Goal: Information Seeking & Learning: Compare options

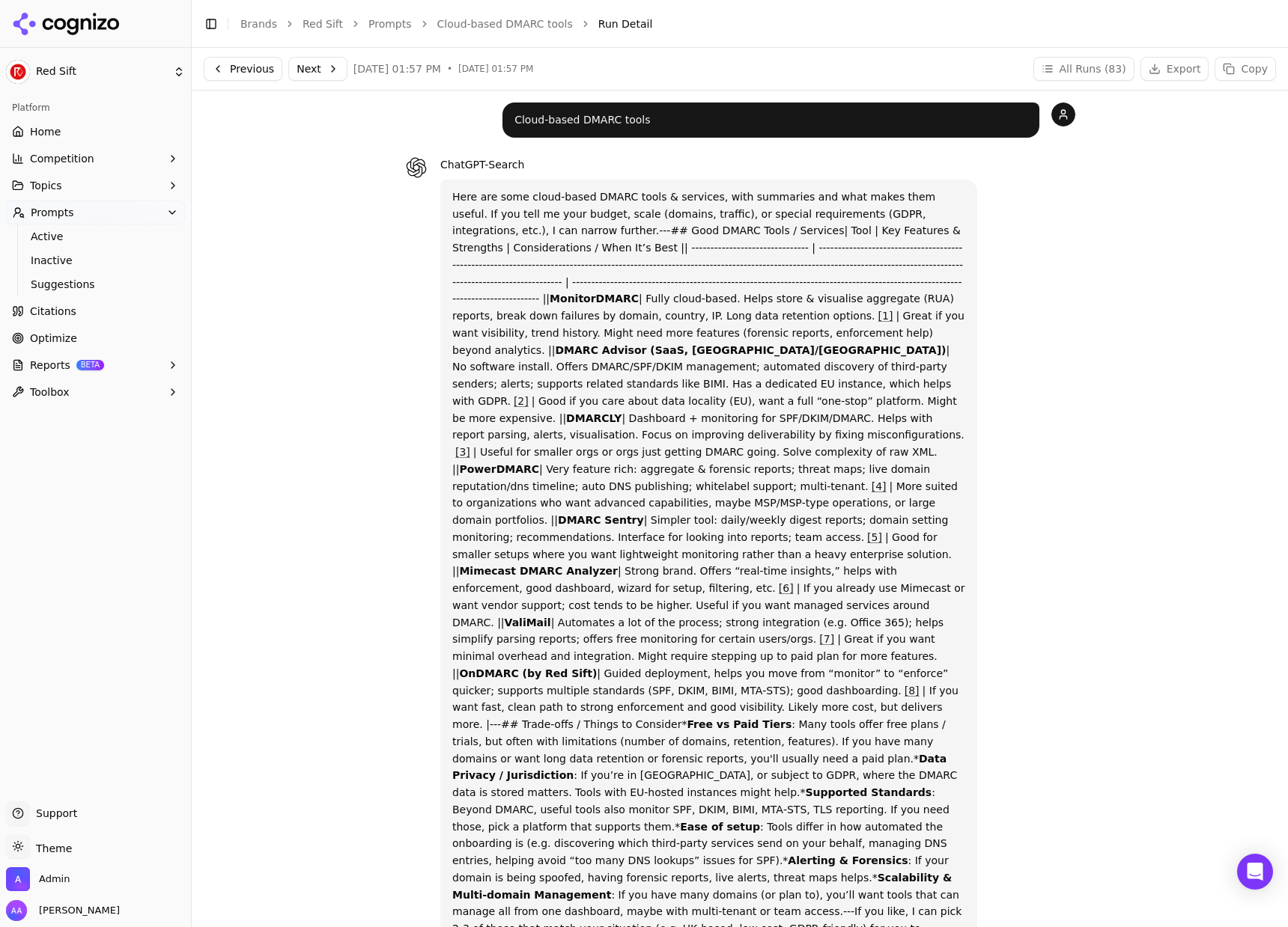
click at [1014, 397] on div "ChatGPT-Search Here are some cloud‑based DMARC tools & services, with summaries…" at bounding box center [740, 560] width 671 height 808
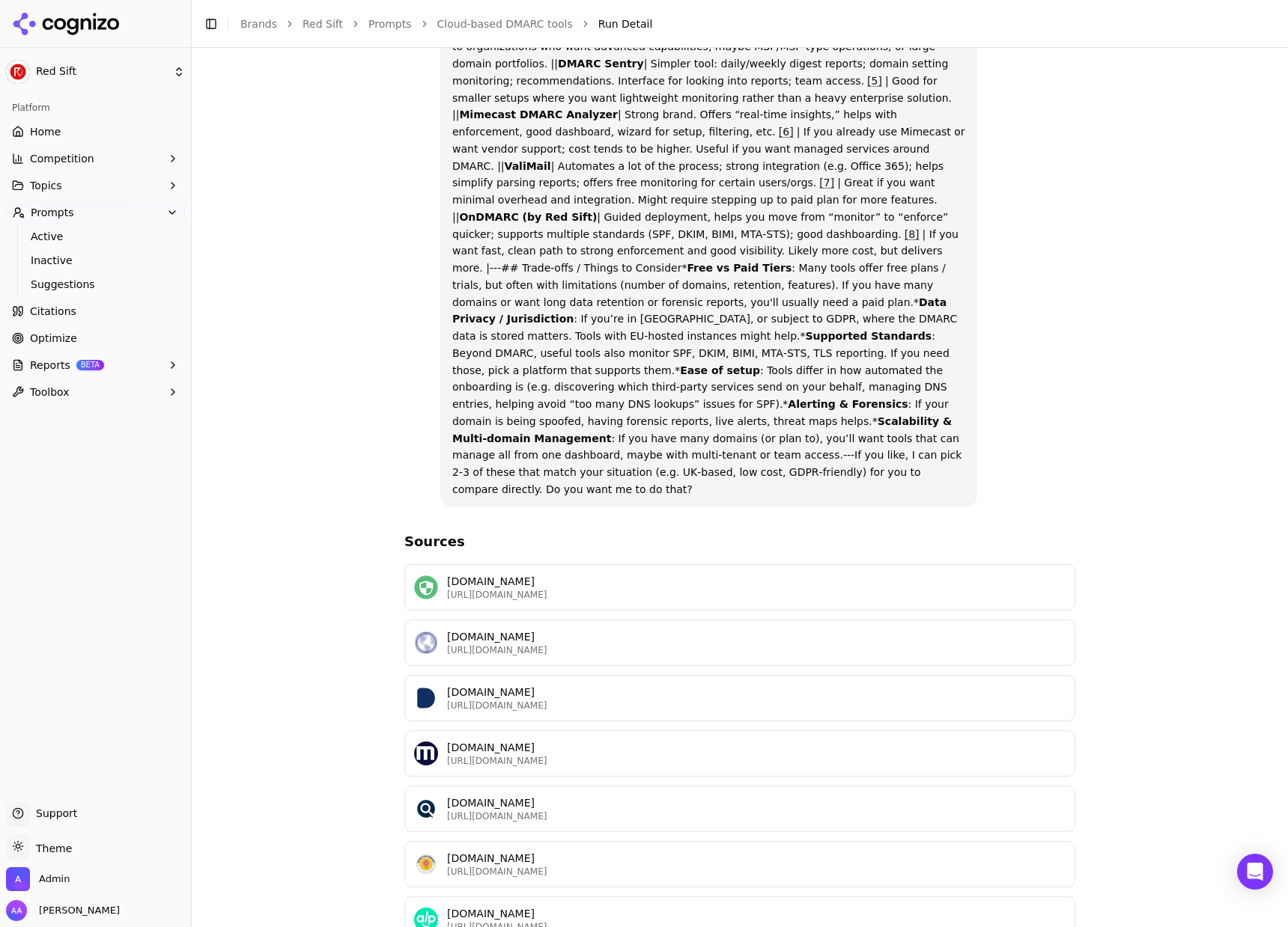
scroll to position [471, 0]
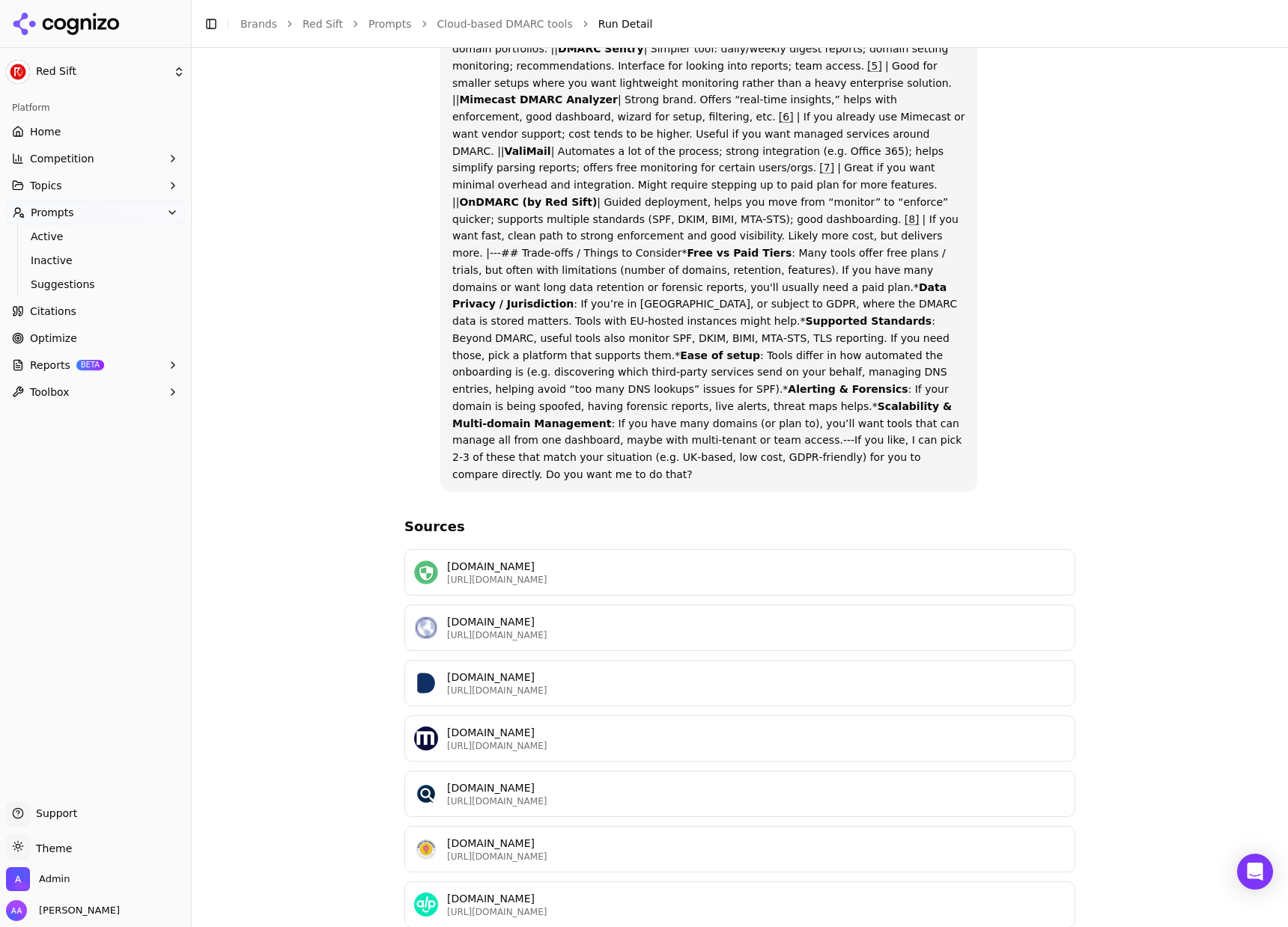
click at [1014, 392] on div "ChatGPT-Search Here are some cloud‑based DMARC tools & services, with summaries…" at bounding box center [740, 89] width 671 height 808
click at [493, 22] on link "Cloud-based DMARC tools" at bounding box center [504, 24] width 135 height 15
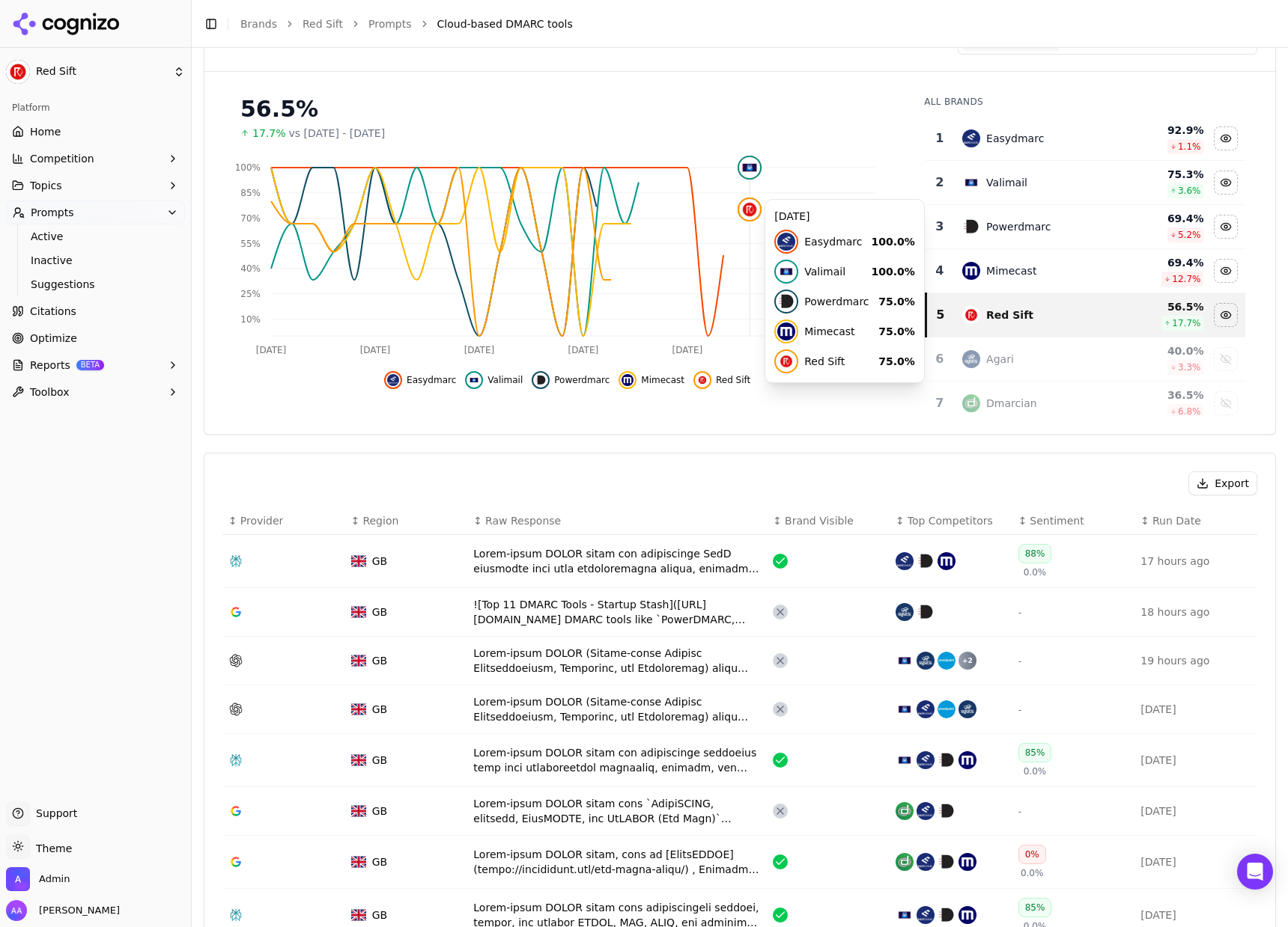
scroll to position [145, 0]
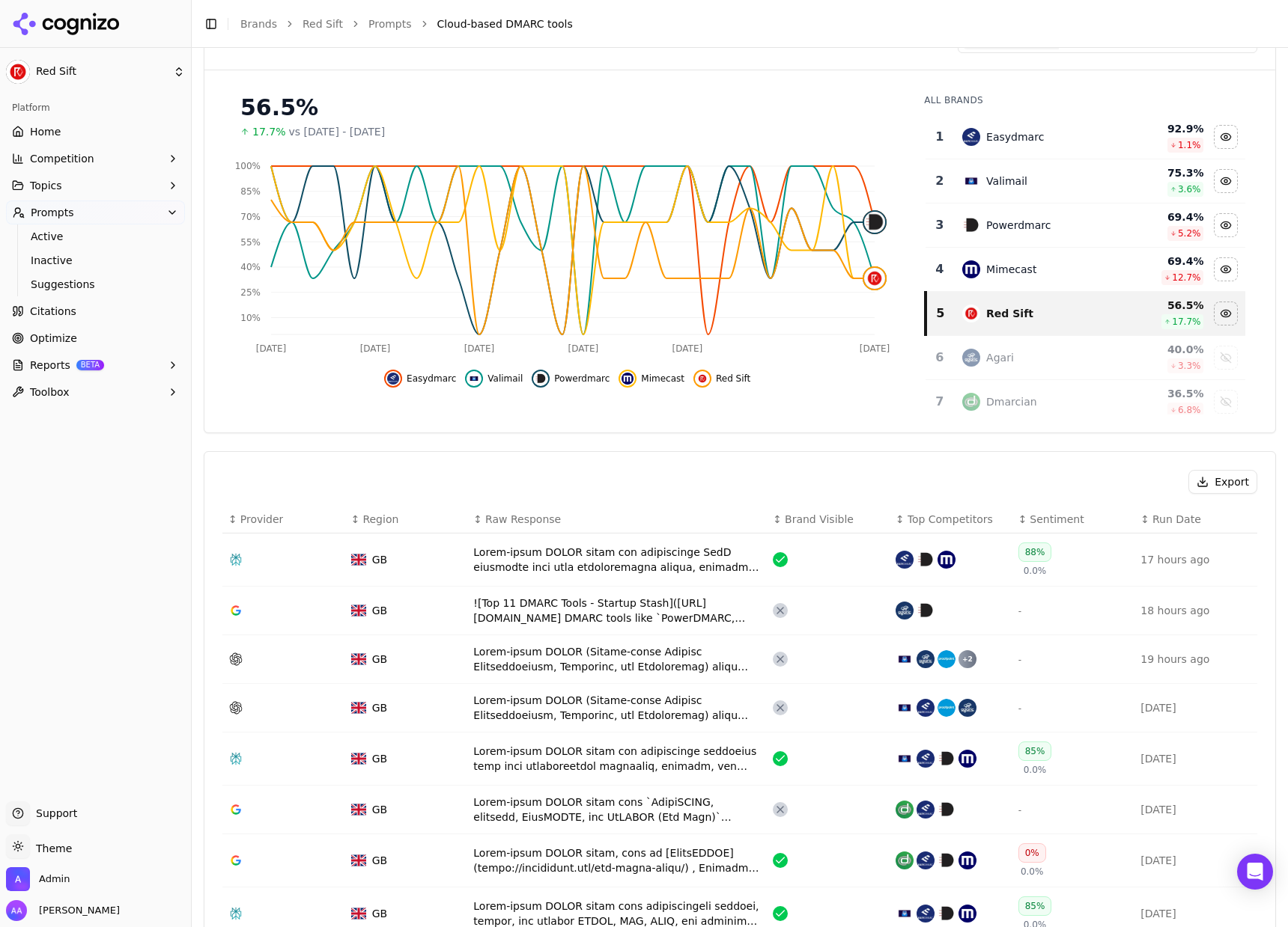
click at [645, 591] on td "![Top 11 DMARC Tools - Startup Stash]([URL][DOMAIN_NAME] DMARC tools like `Powe…" at bounding box center [616, 611] width 300 height 49
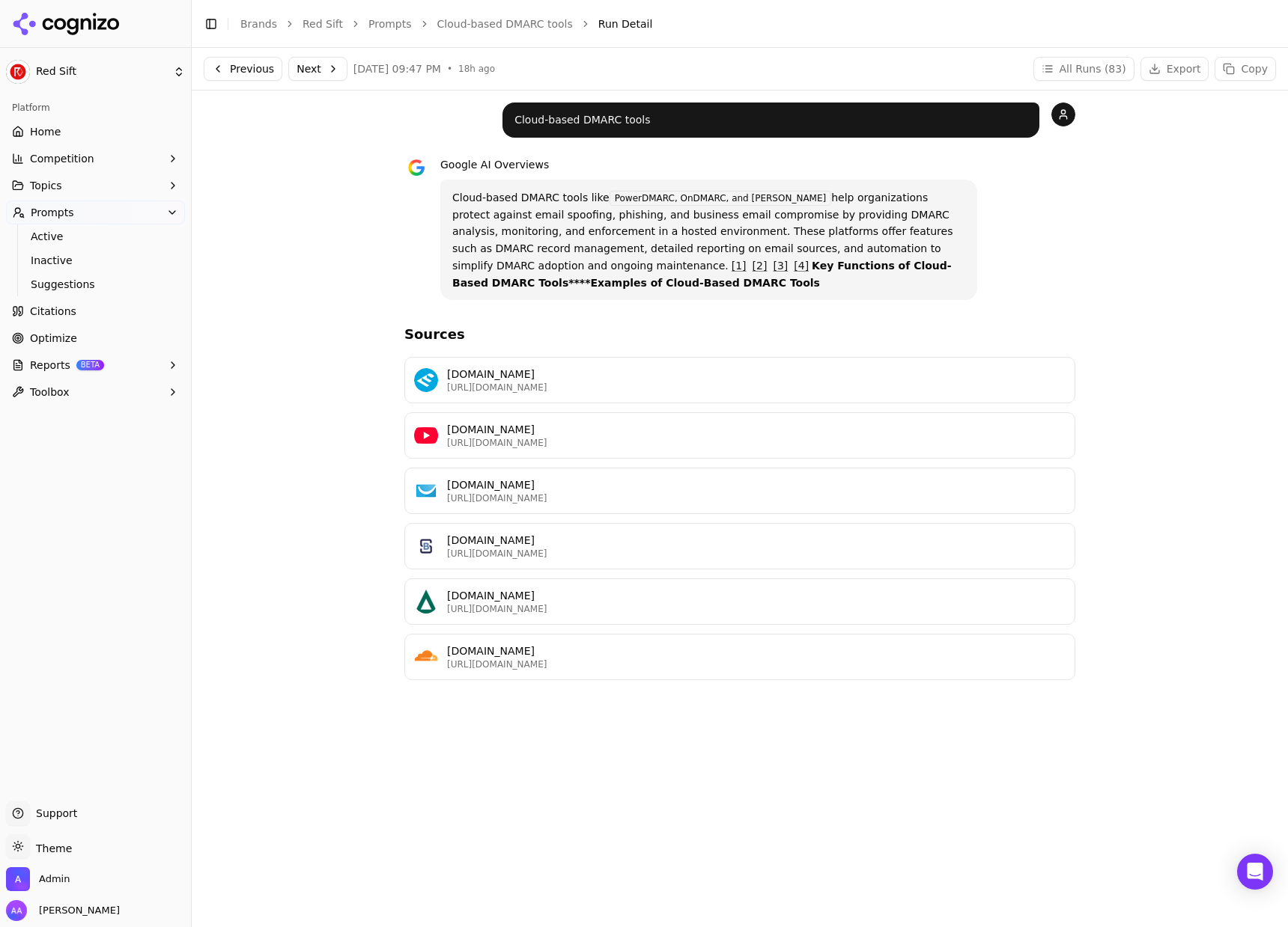
click at [529, 27] on link "Cloud-based DMARC tools" at bounding box center [504, 24] width 135 height 15
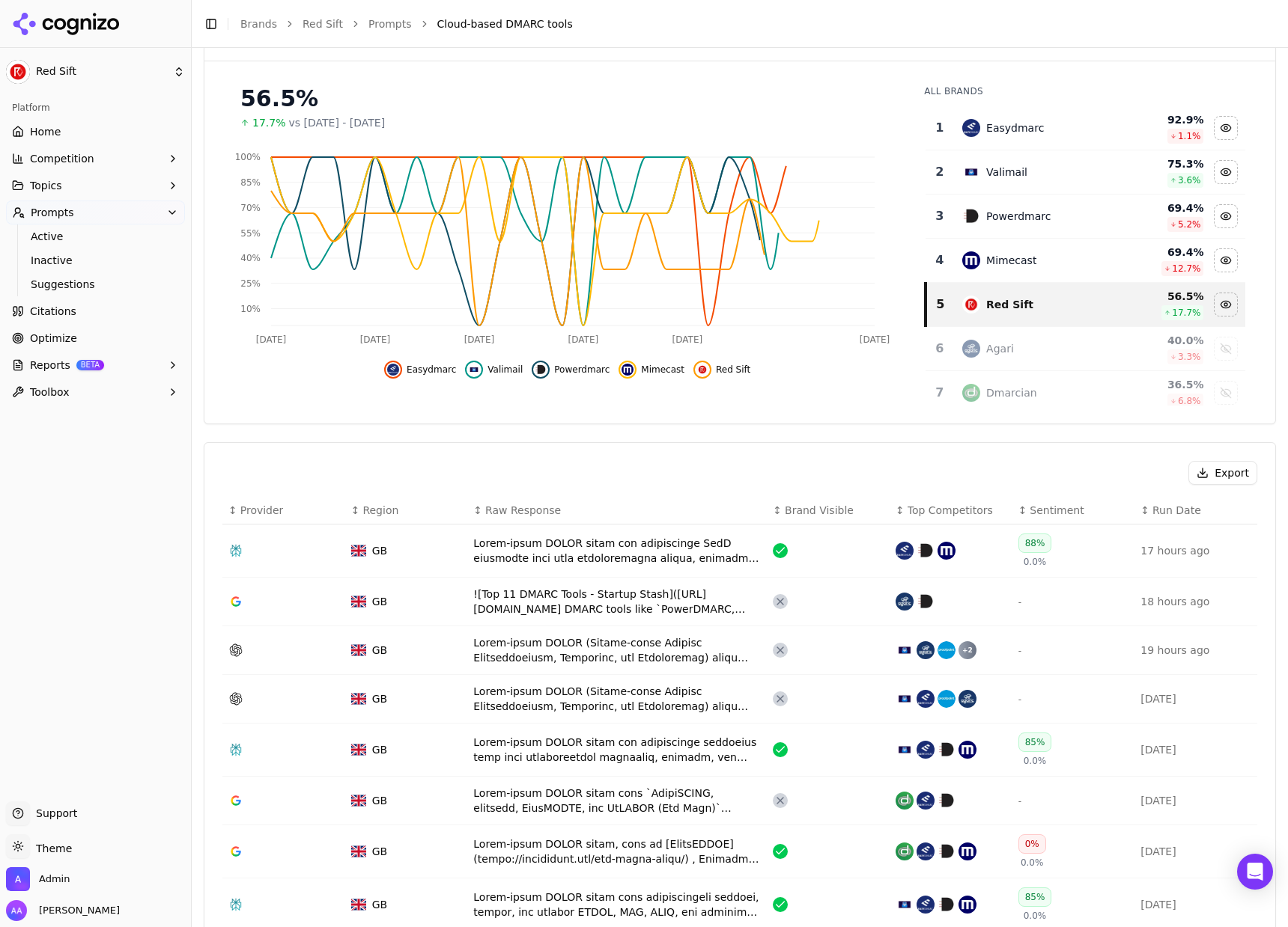
scroll to position [161, 0]
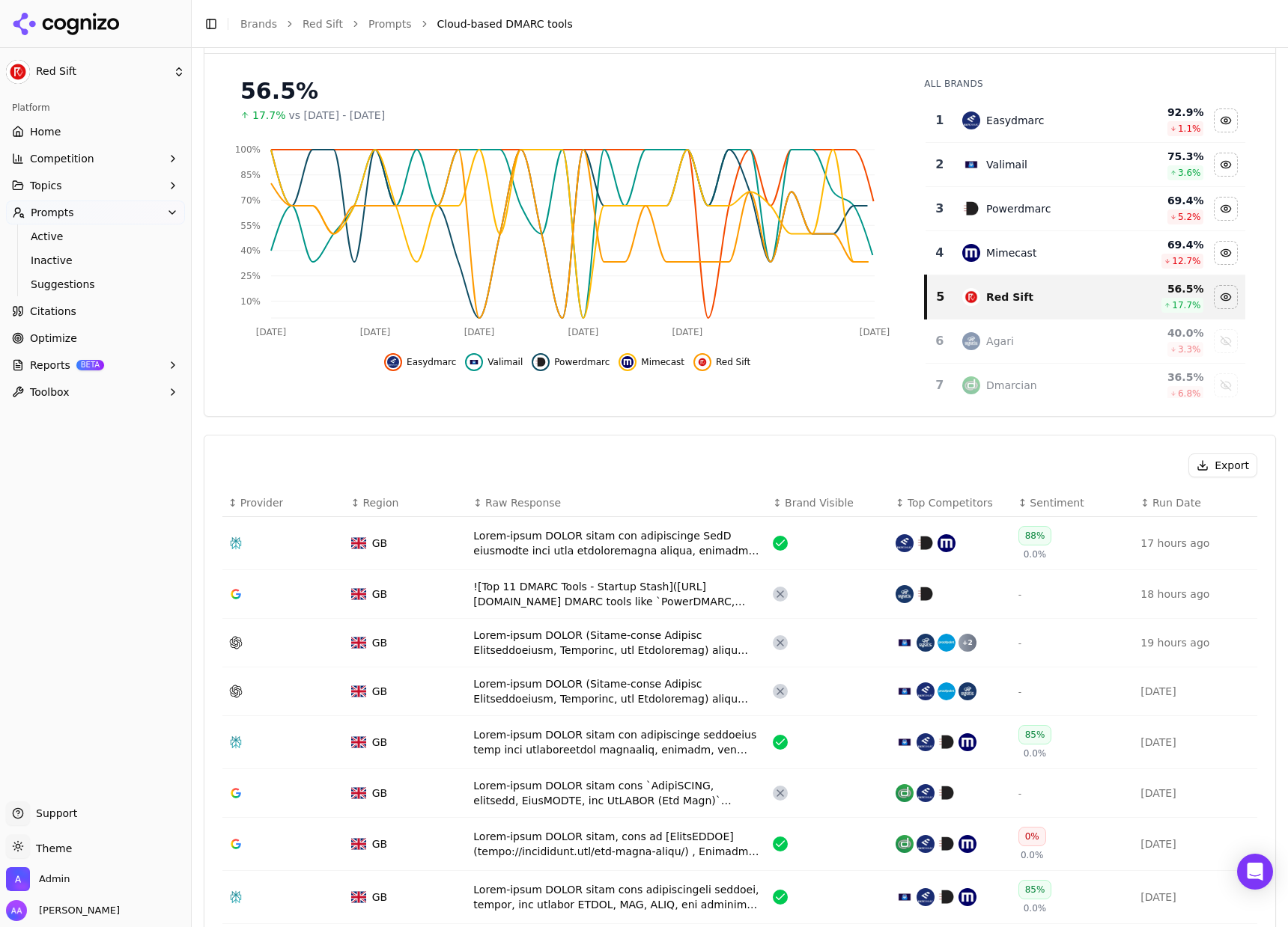
click at [623, 637] on div "Data table" at bounding box center [617, 643] width 288 height 30
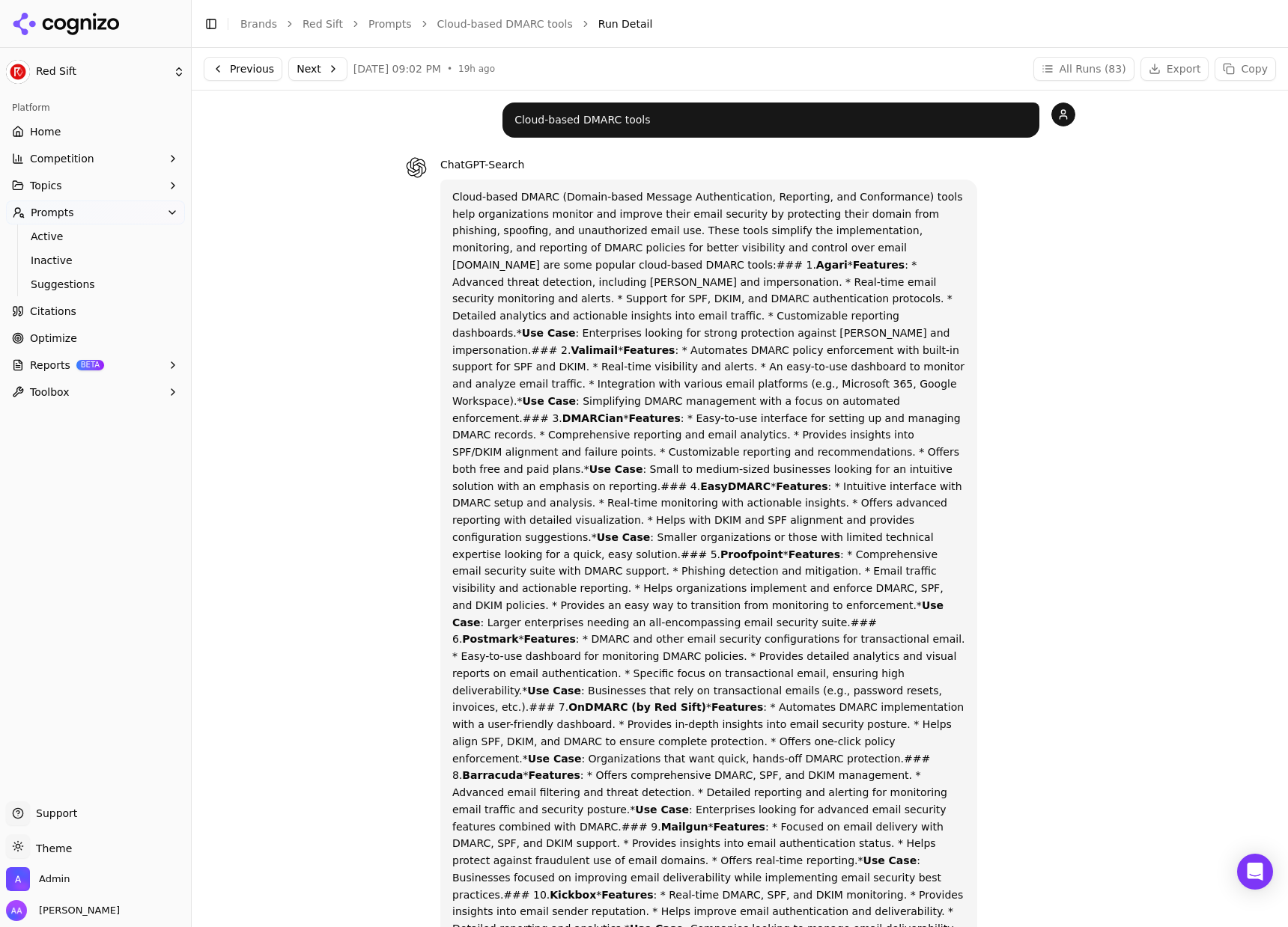
click at [502, 20] on link "Cloud-based DMARC tools" at bounding box center [504, 24] width 135 height 15
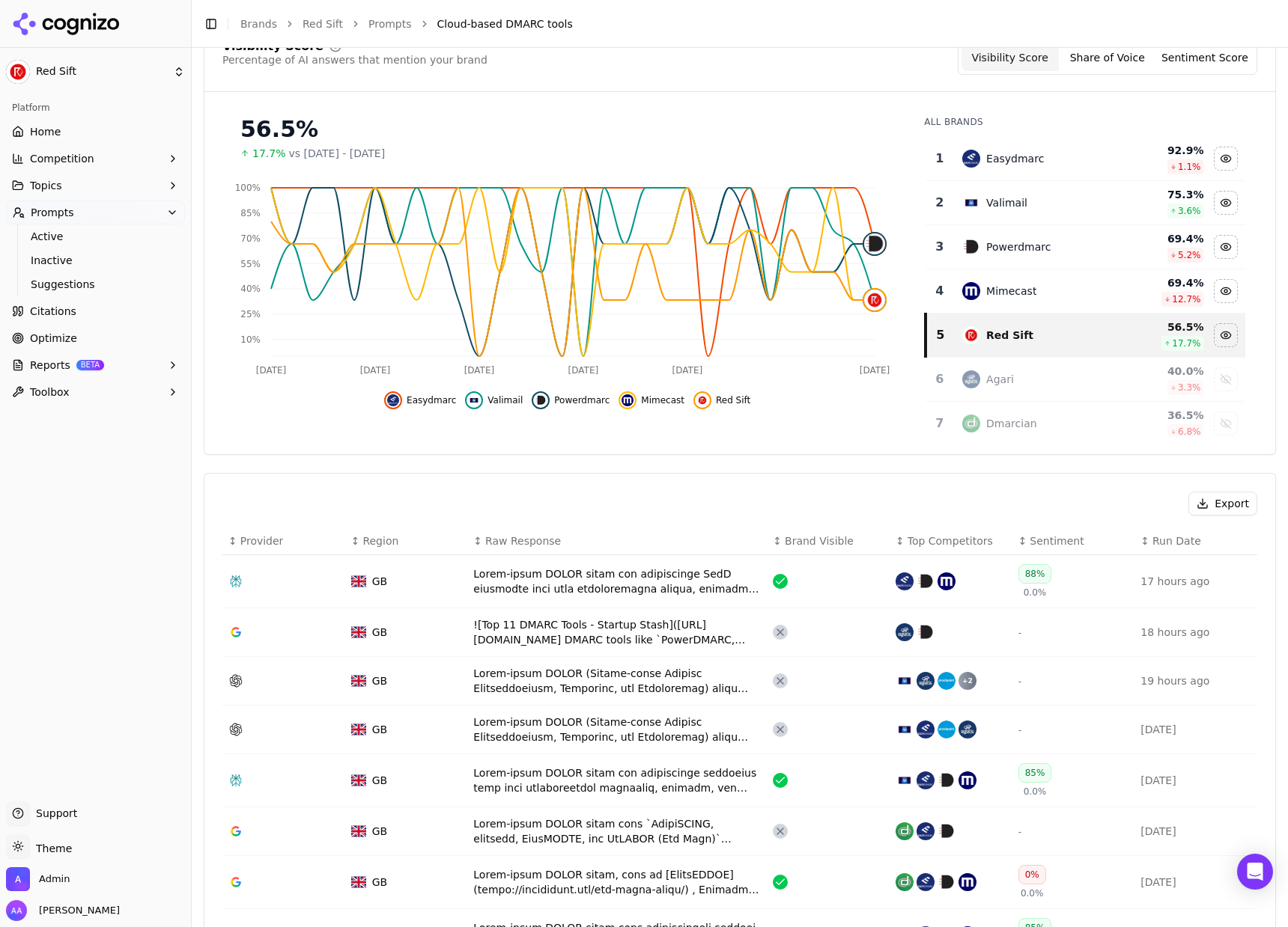
scroll to position [126, 0]
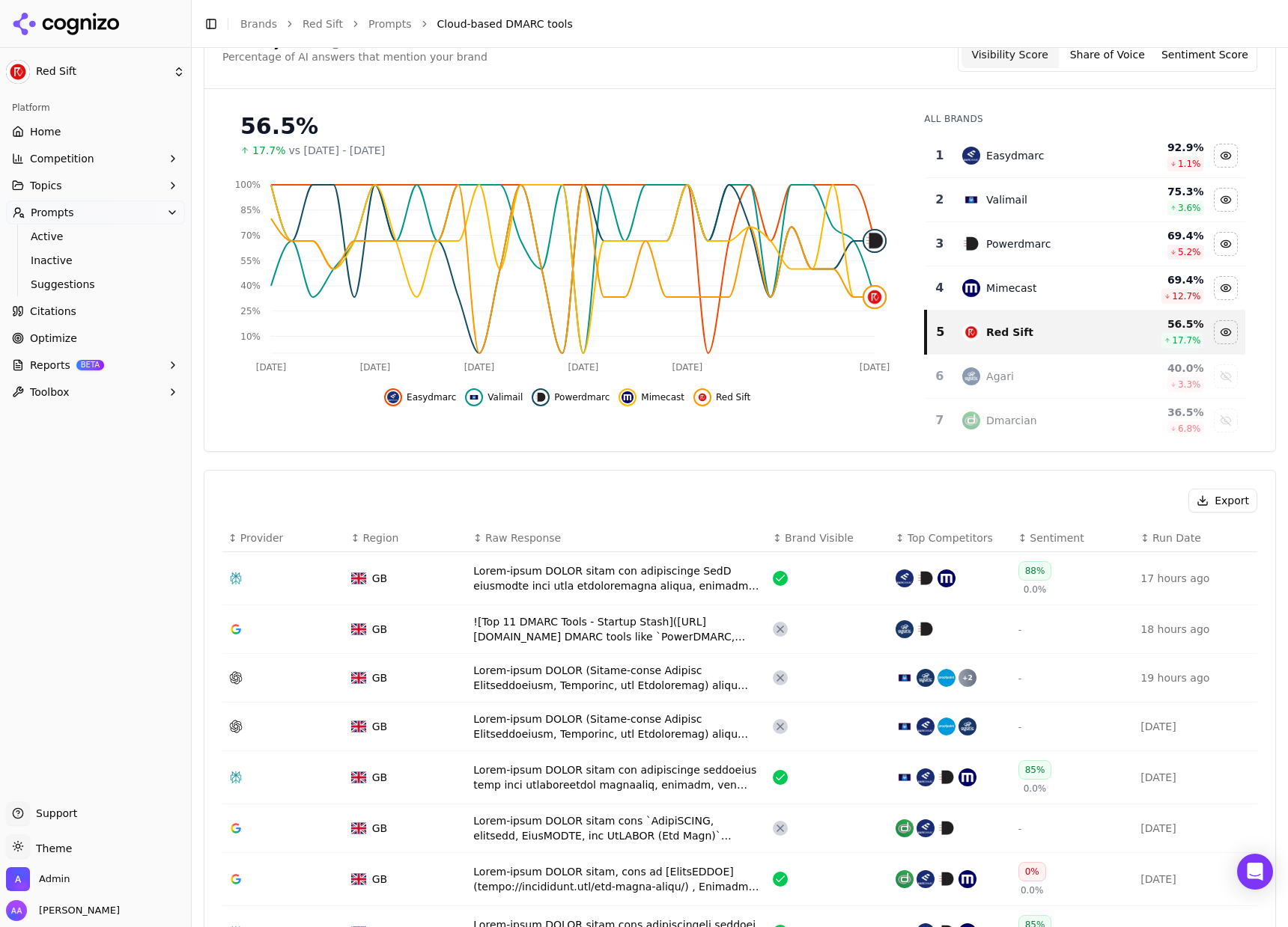
click at [658, 728] on div "Data table" at bounding box center [617, 727] width 288 height 30
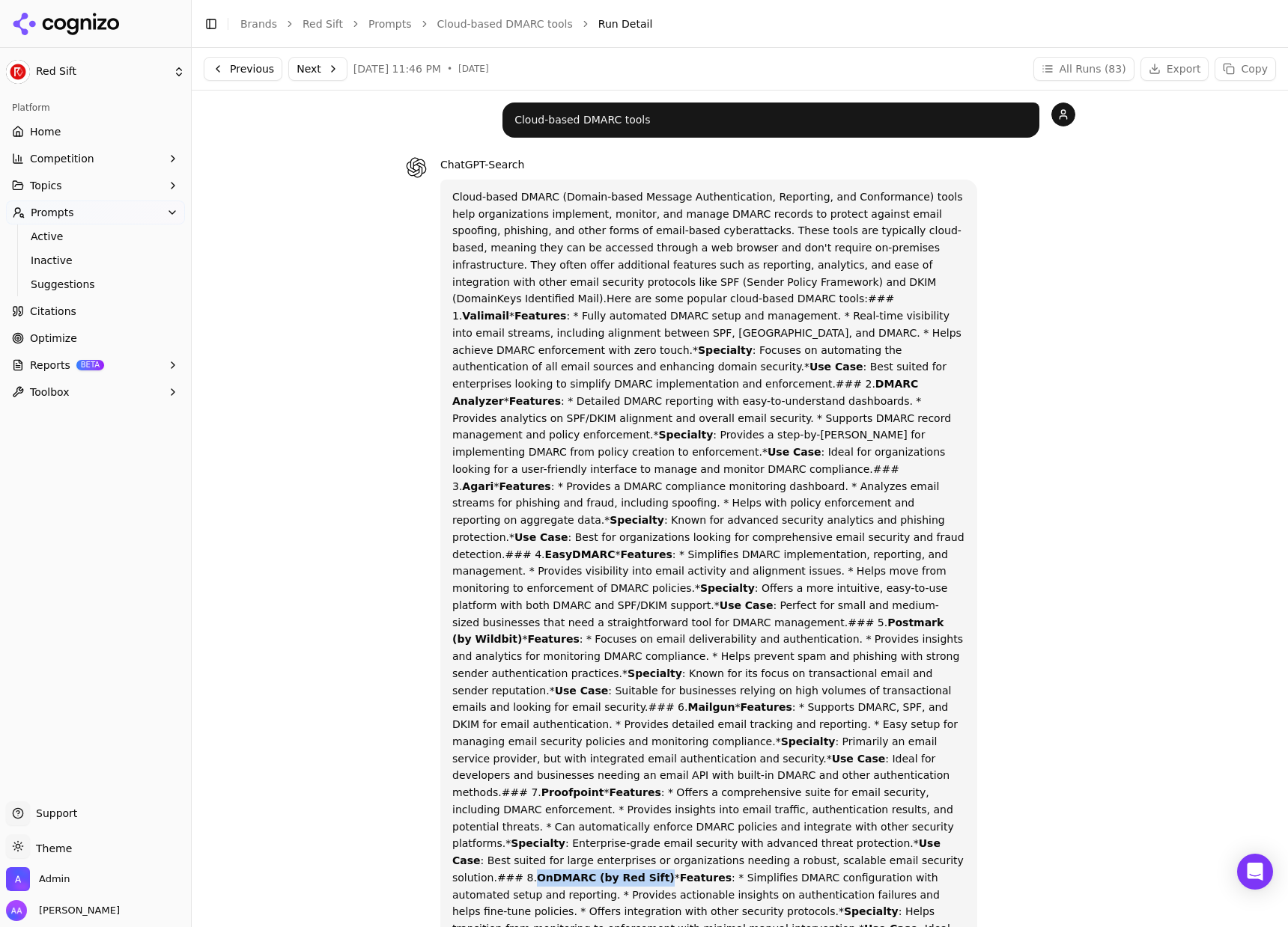
drag, startPoint x: 565, startPoint y: 807, endPoint x: 685, endPoint y: 807, distance: 120.0
click at [685, 807] on p "Cloud-based DMARC (Domain-based Message Authentication, Reporting, and Conforma…" at bounding box center [708, 784] width 513 height 1192
copy strong "OnDMARC (by Red Sift)"
click at [264, 25] on link "Brands" at bounding box center [258, 23] width 36 height 12
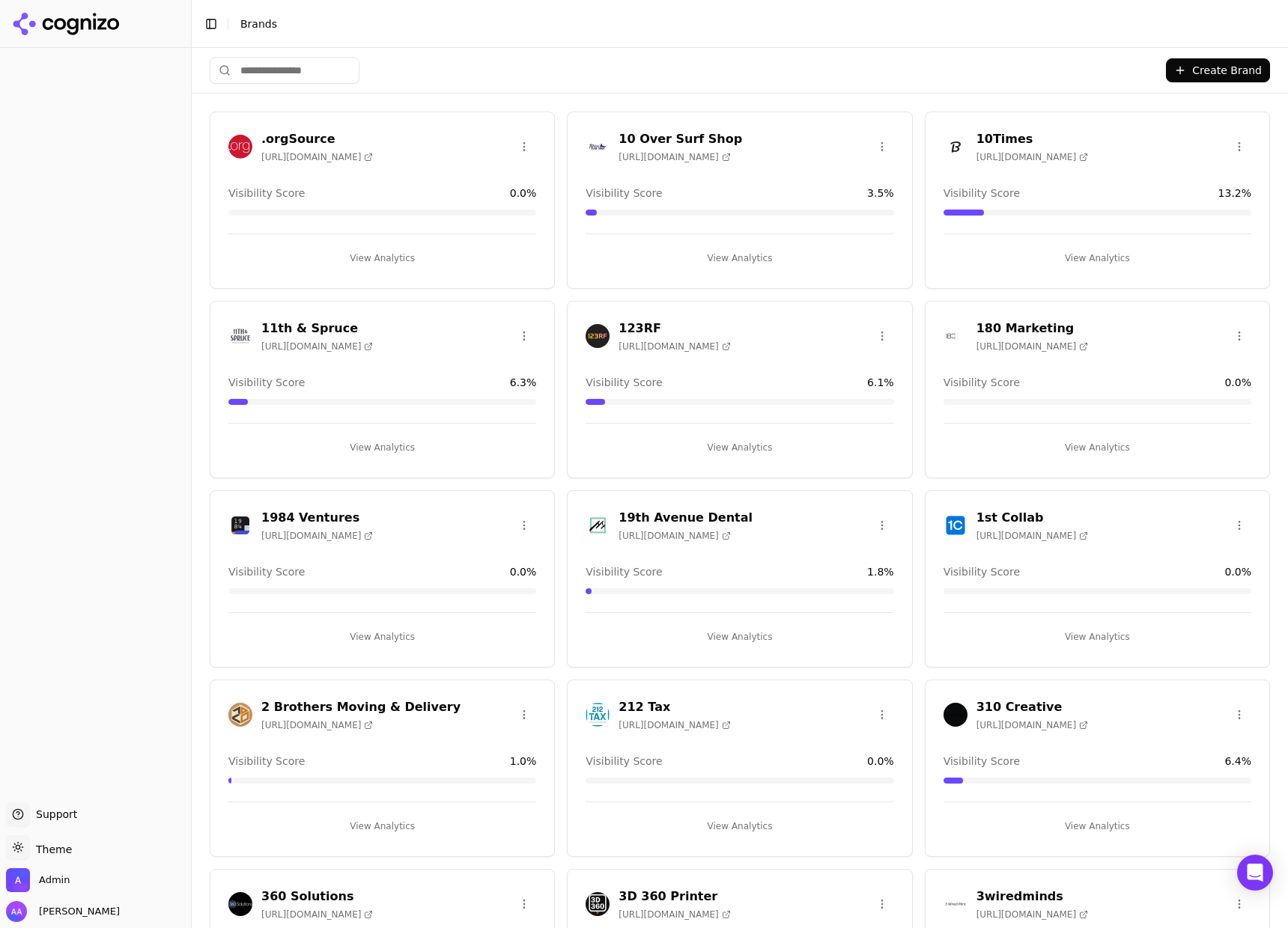
click at [304, 68] on input "search" at bounding box center [285, 70] width 149 height 27
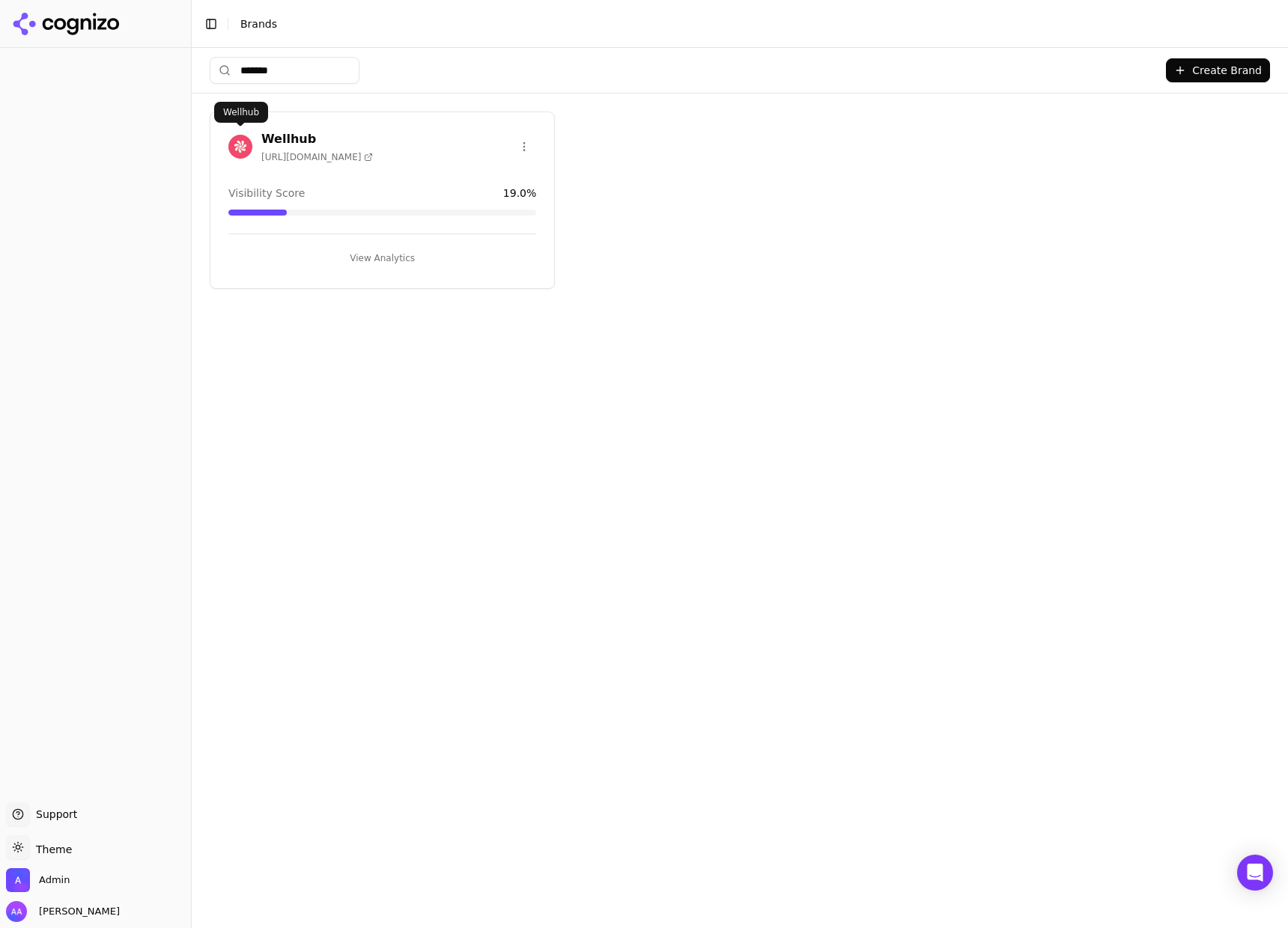
type input "*******"
click at [231, 146] on img at bounding box center [241, 147] width 24 height 24
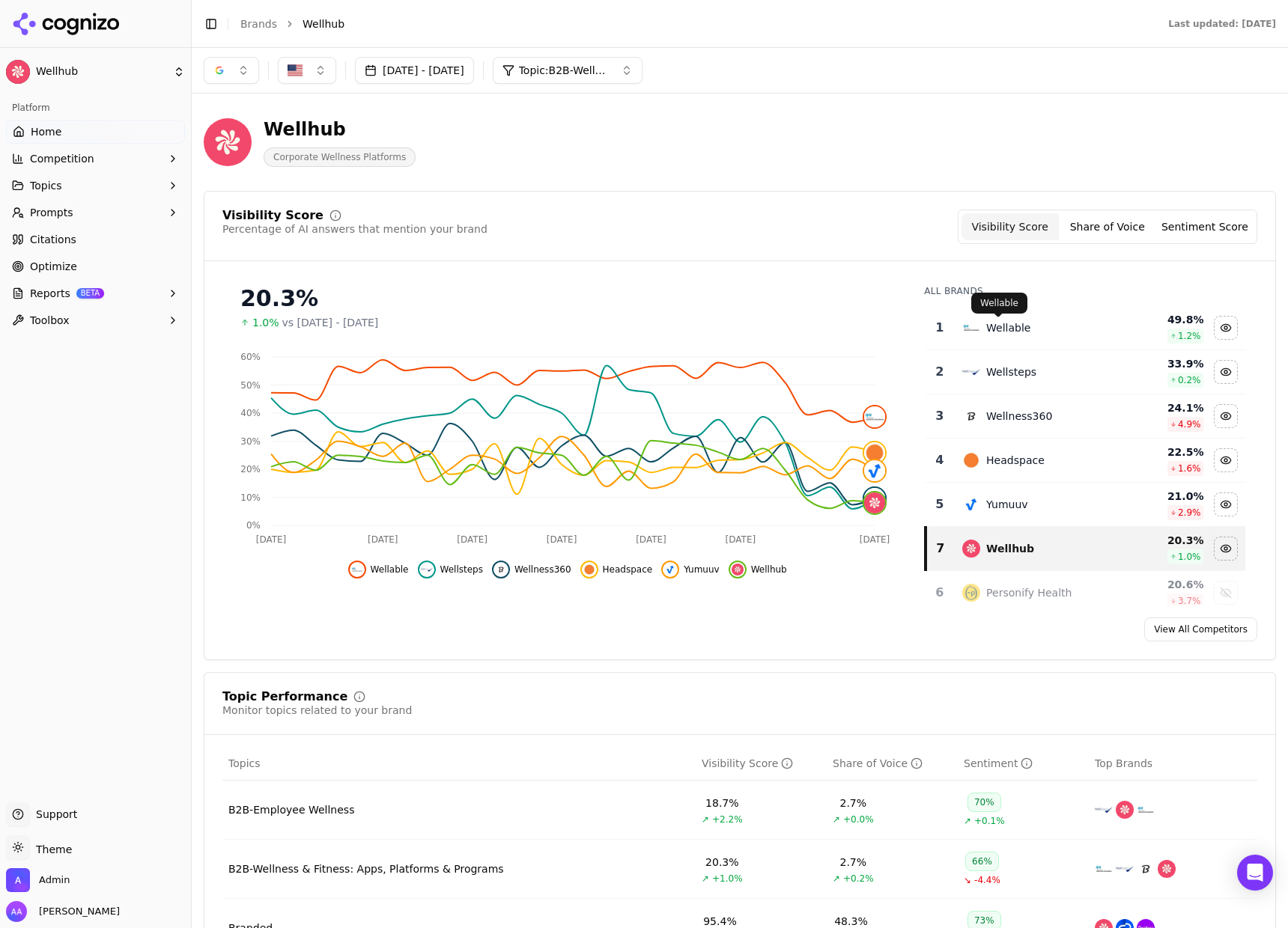
click at [1002, 324] on div "Wellable" at bounding box center [1008, 328] width 44 height 15
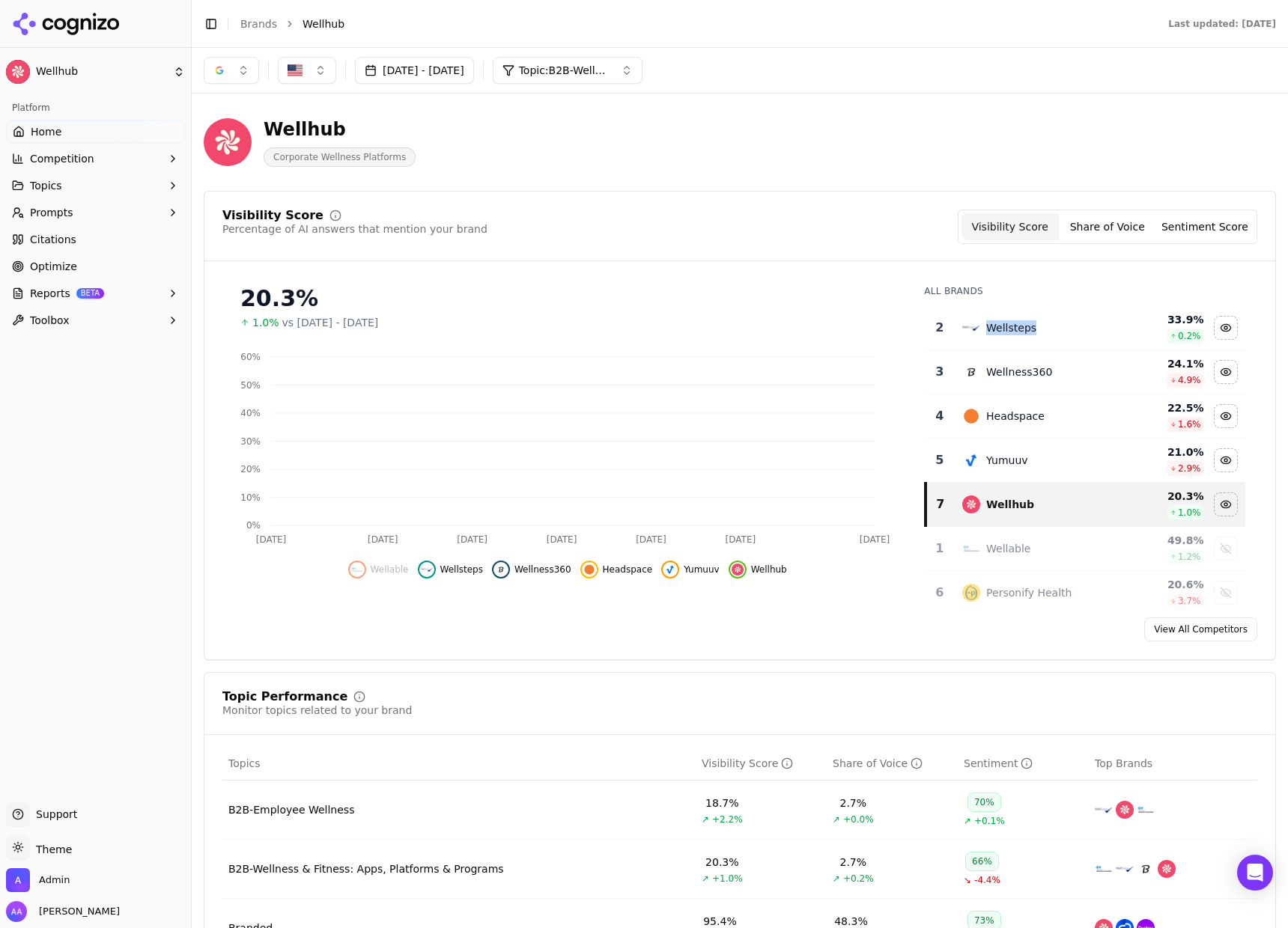
click at [1002, 324] on div "Wellsteps" at bounding box center [1012, 328] width 50 height 15
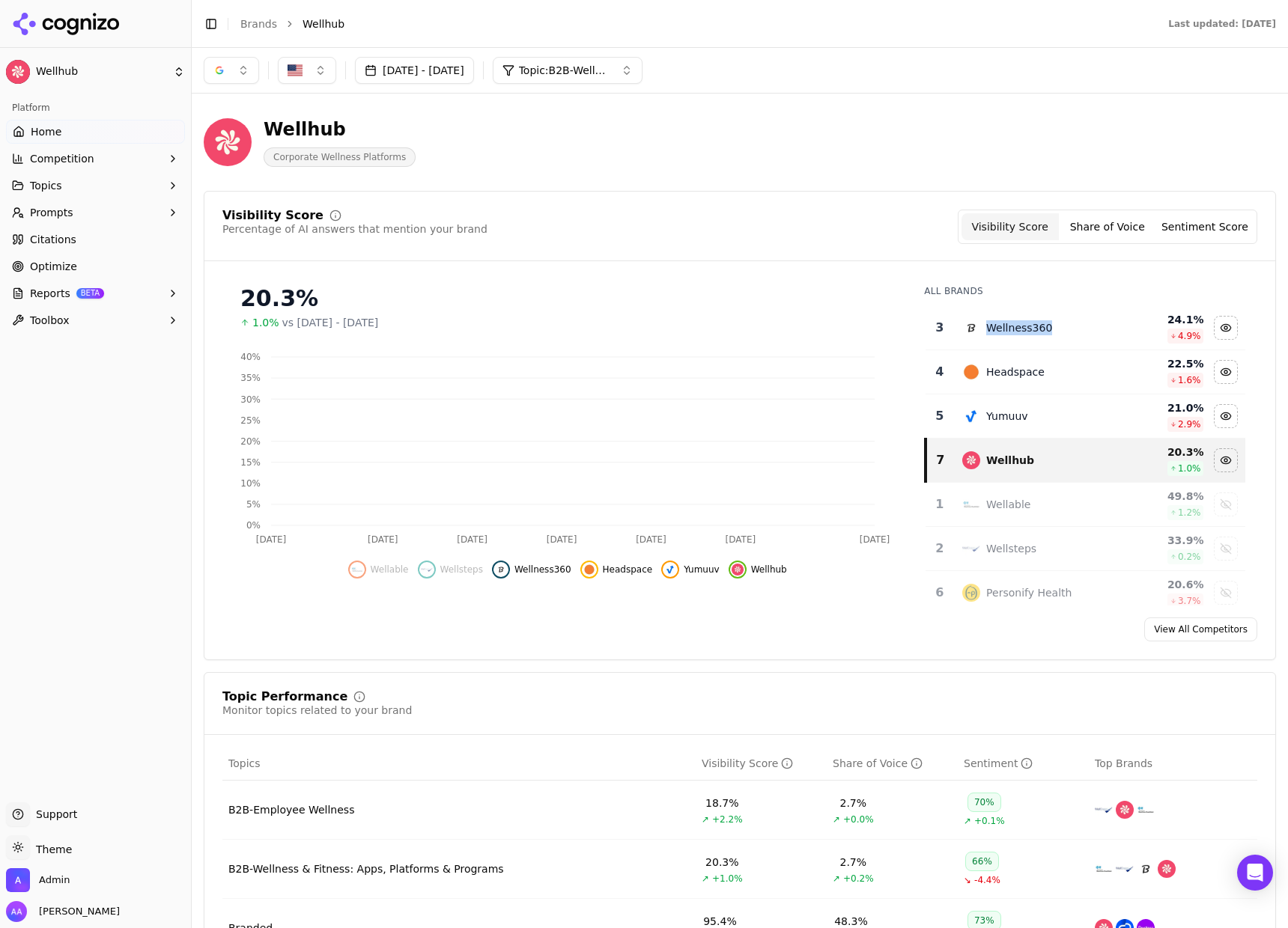
click at [1002, 324] on div "Wellness360" at bounding box center [1019, 328] width 66 height 15
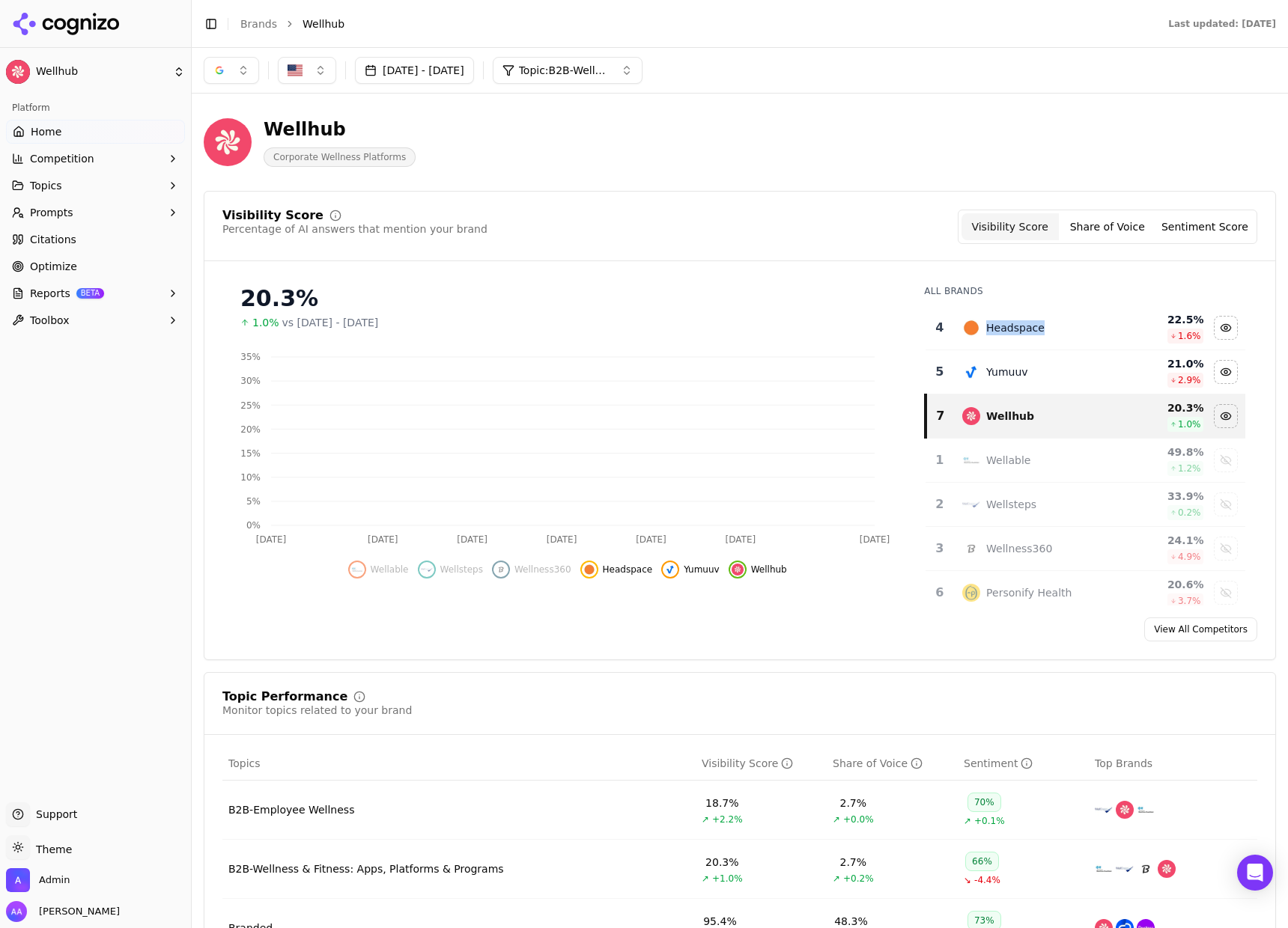
click at [1002, 324] on div "Headspace" at bounding box center [1015, 328] width 59 height 15
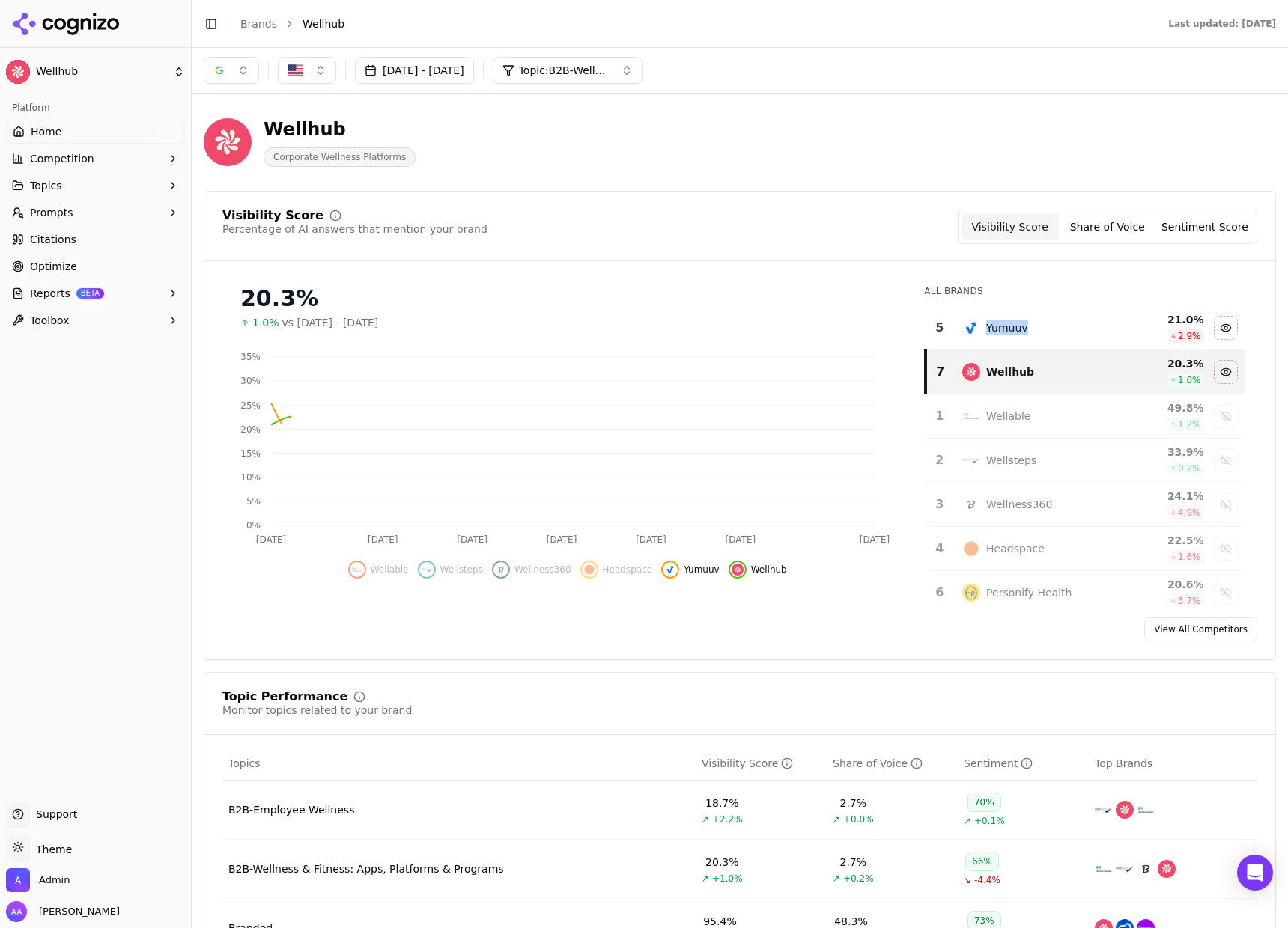
click at [1002, 324] on div "Yumuuv" at bounding box center [1007, 328] width 42 height 15
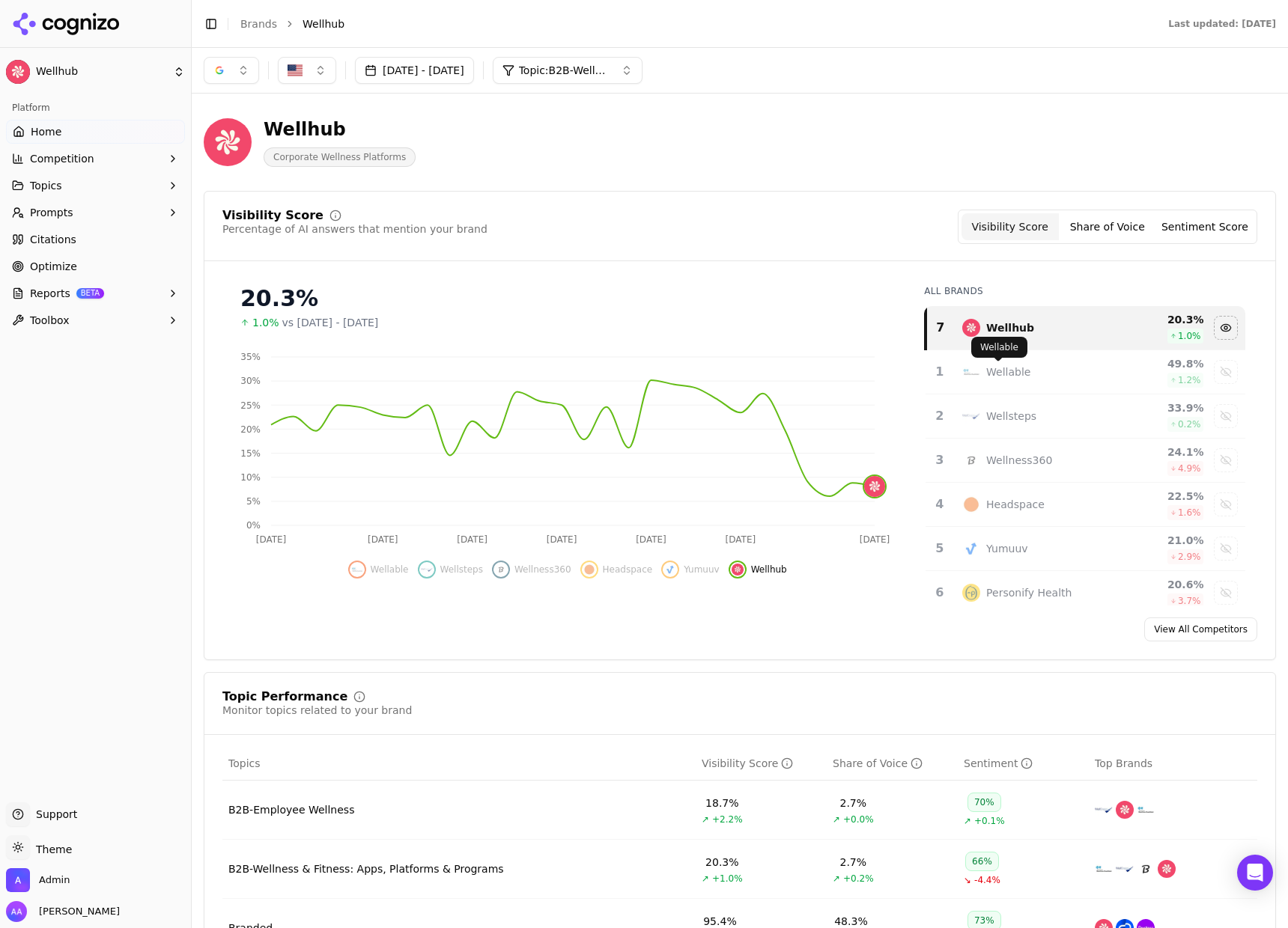
click at [1027, 364] on div "Wellable" at bounding box center [1036, 372] width 148 height 18
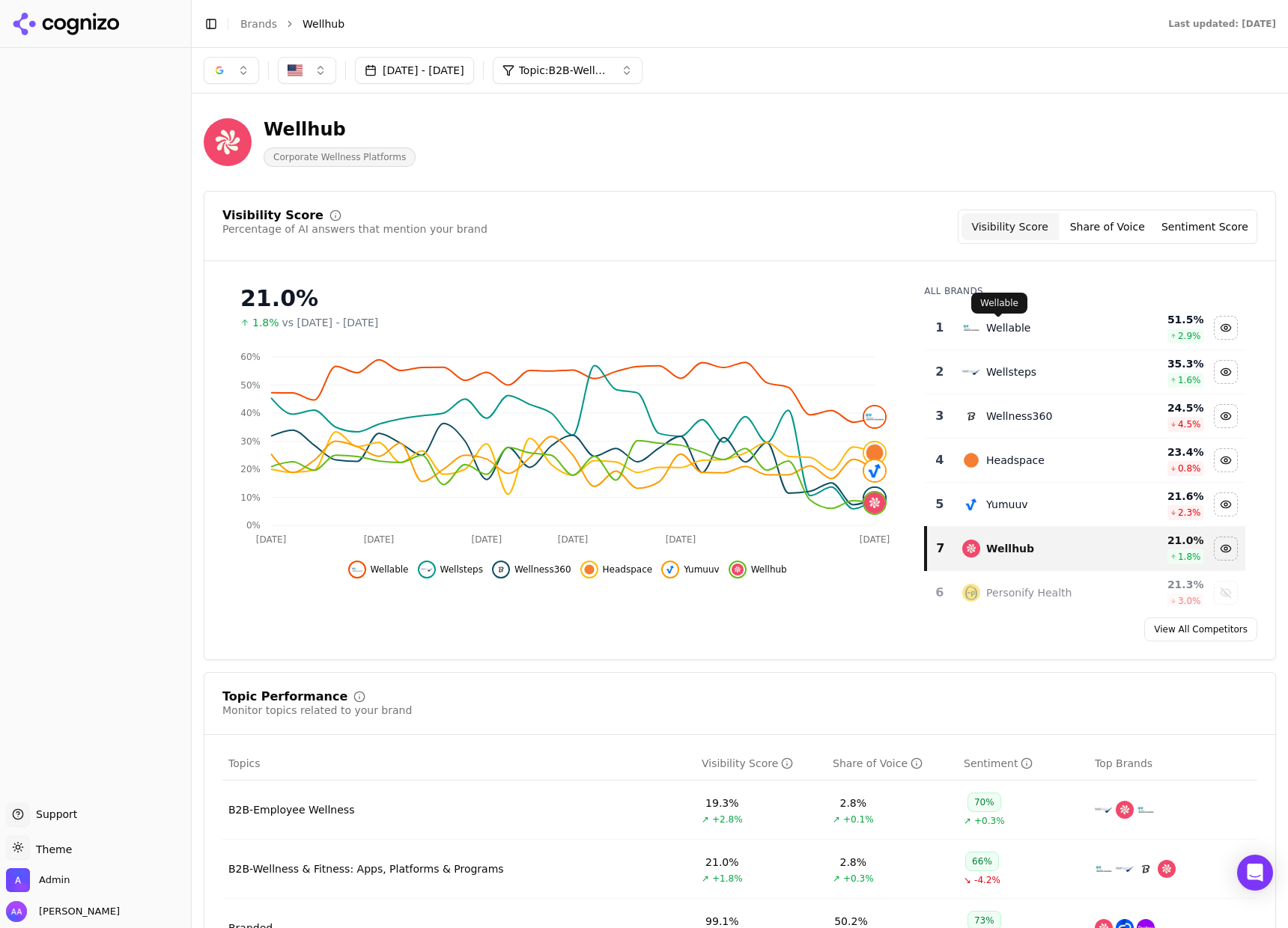
click at [998, 334] on div "Wellable" at bounding box center [1008, 328] width 44 height 15
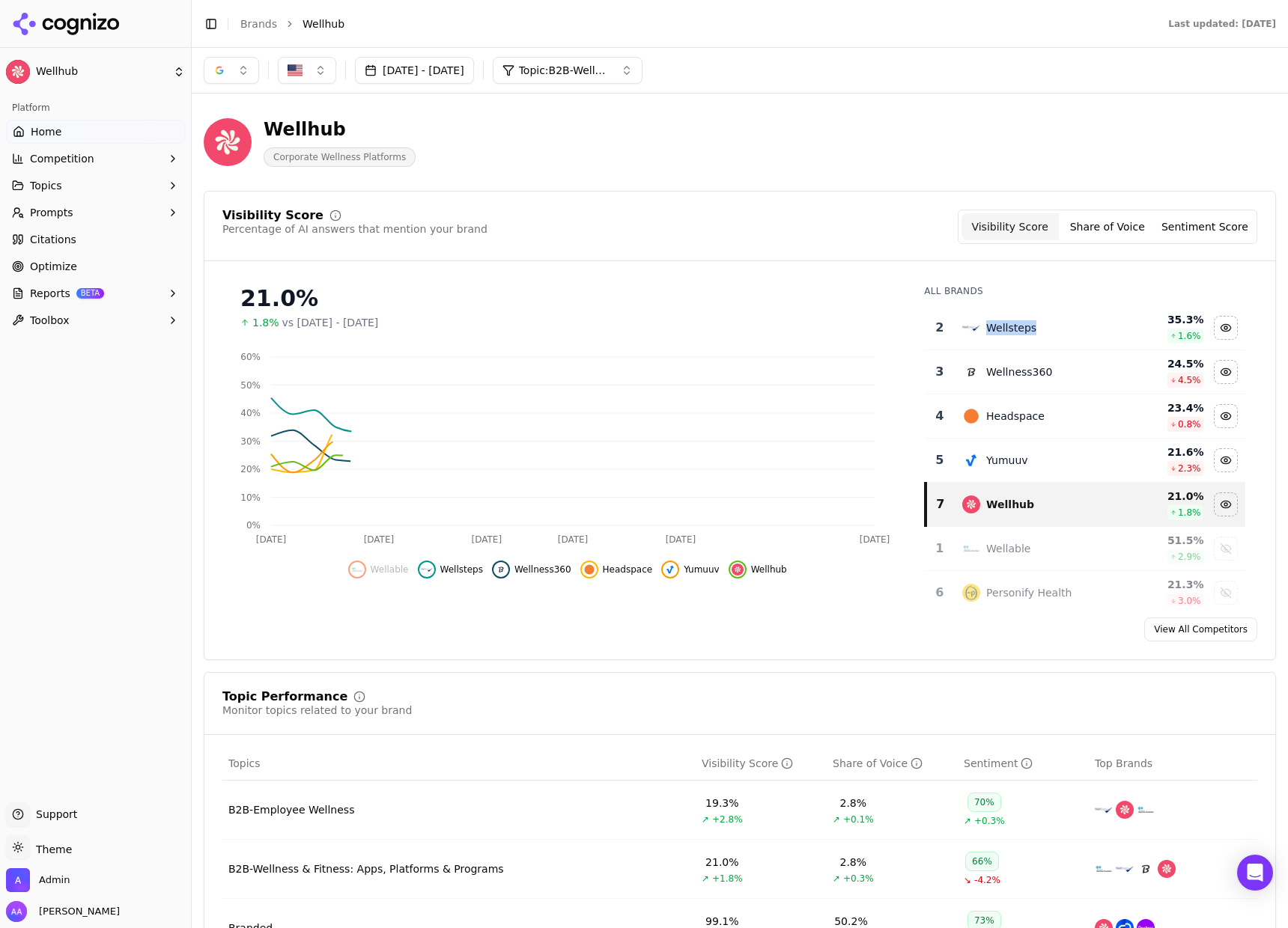
click at [998, 334] on div "Wellsteps" at bounding box center [1012, 328] width 50 height 15
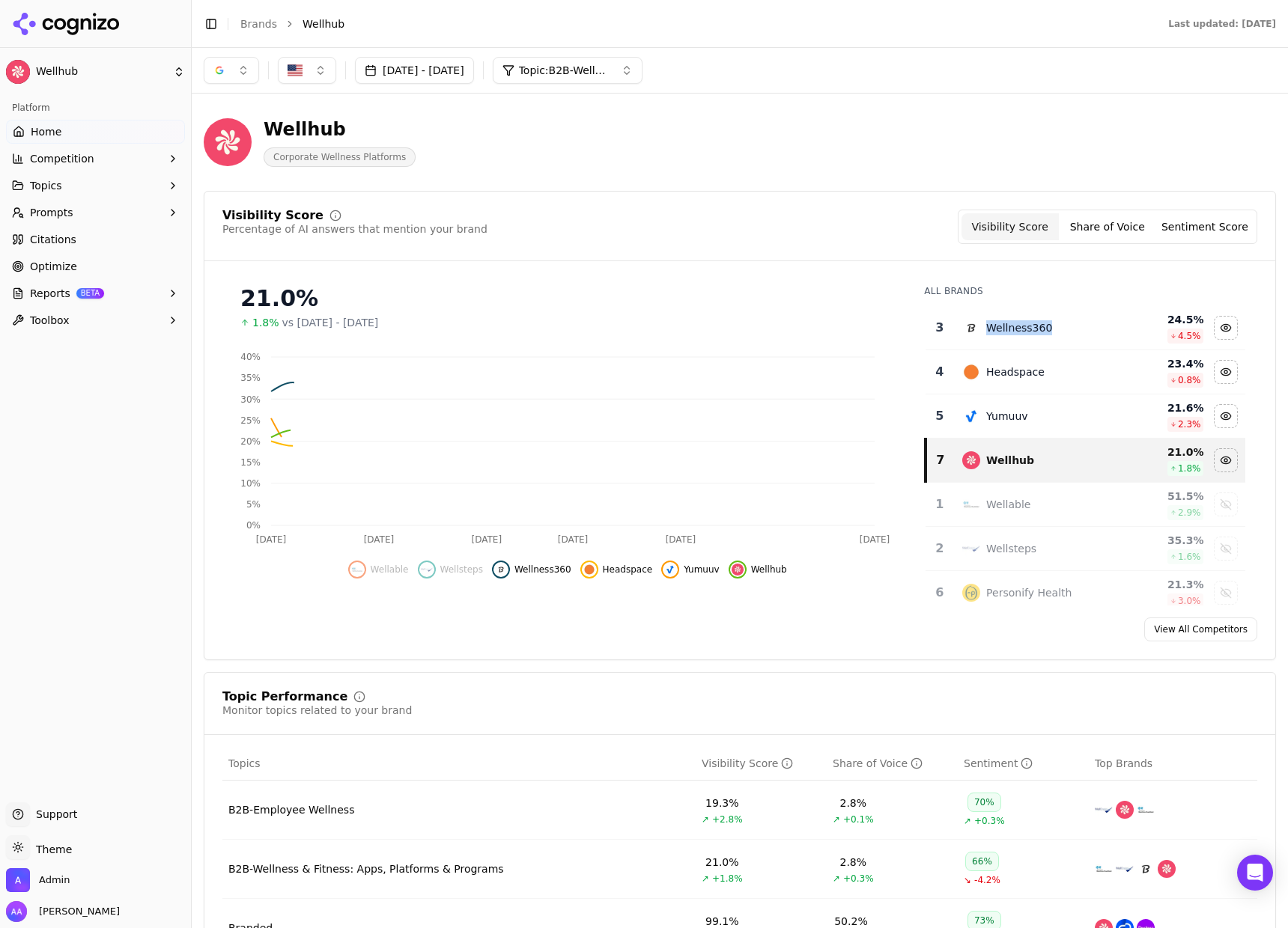
click at [998, 334] on div "Wellness360" at bounding box center [1019, 328] width 66 height 15
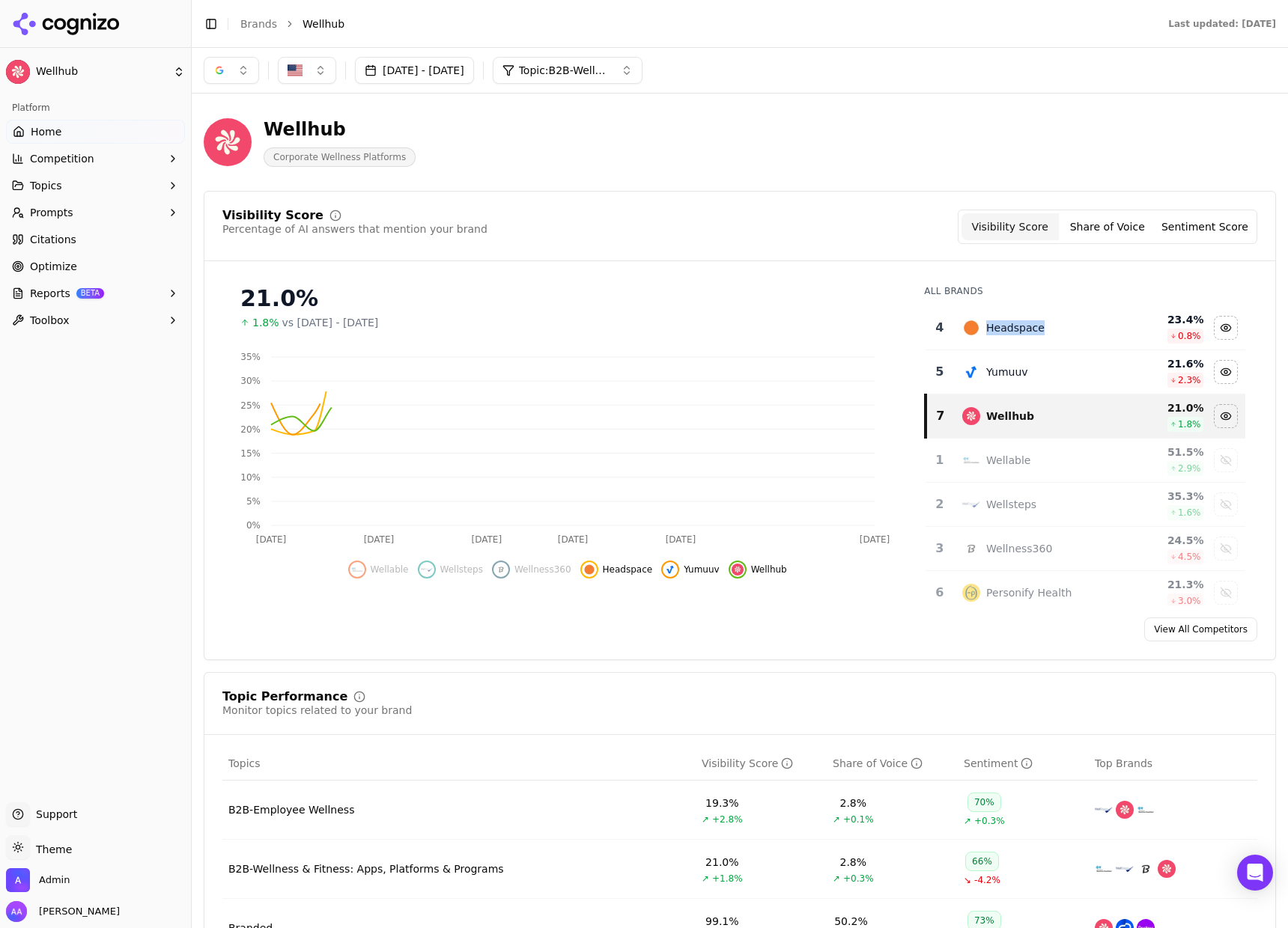
click at [998, 334] on div "Headspace" at bounding box center [1015, 328] width 59 height 15
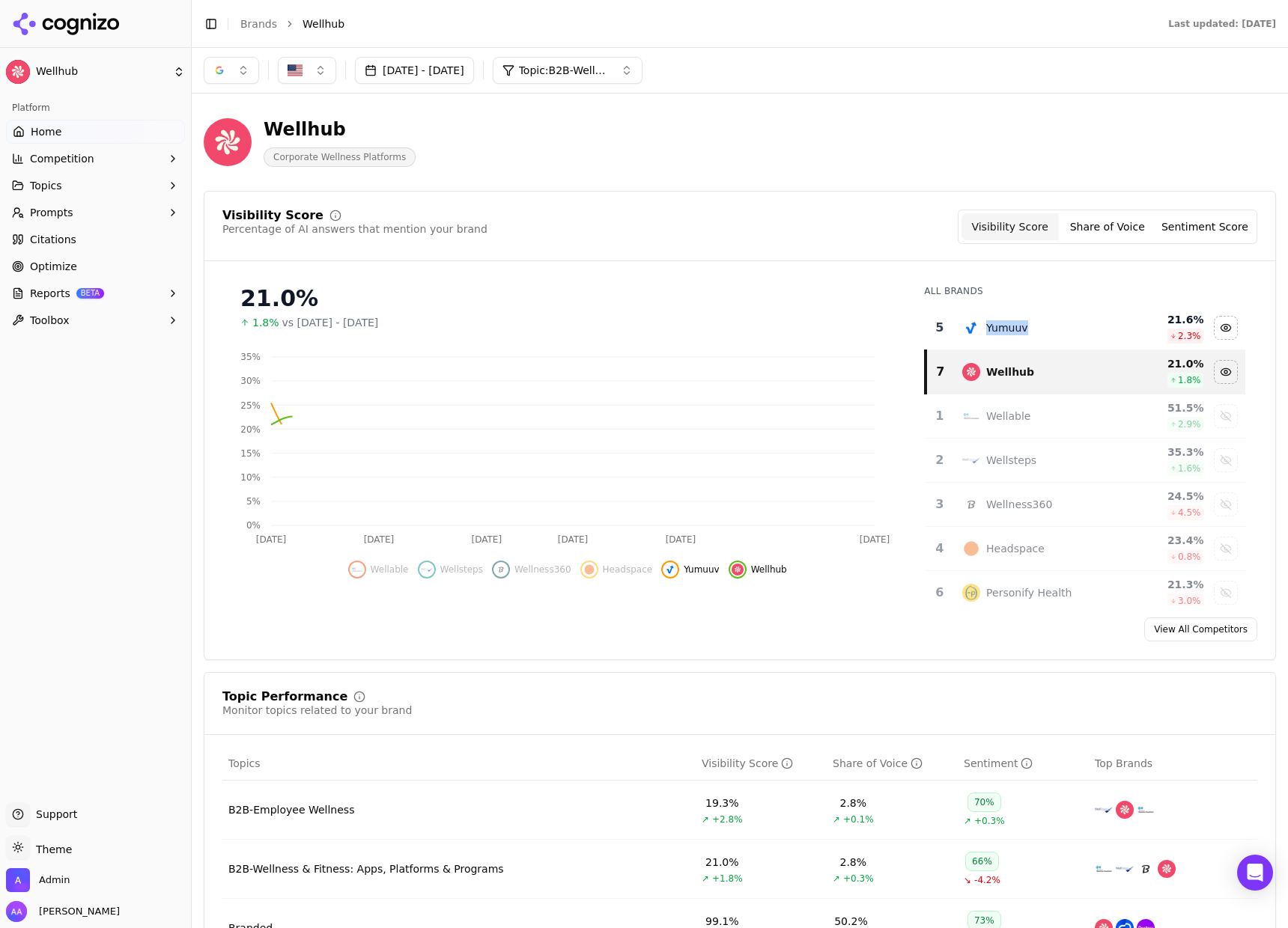
click at [998, 334] on div "Yumuuv" at bounding box center [1007, 328] width 42 height 15
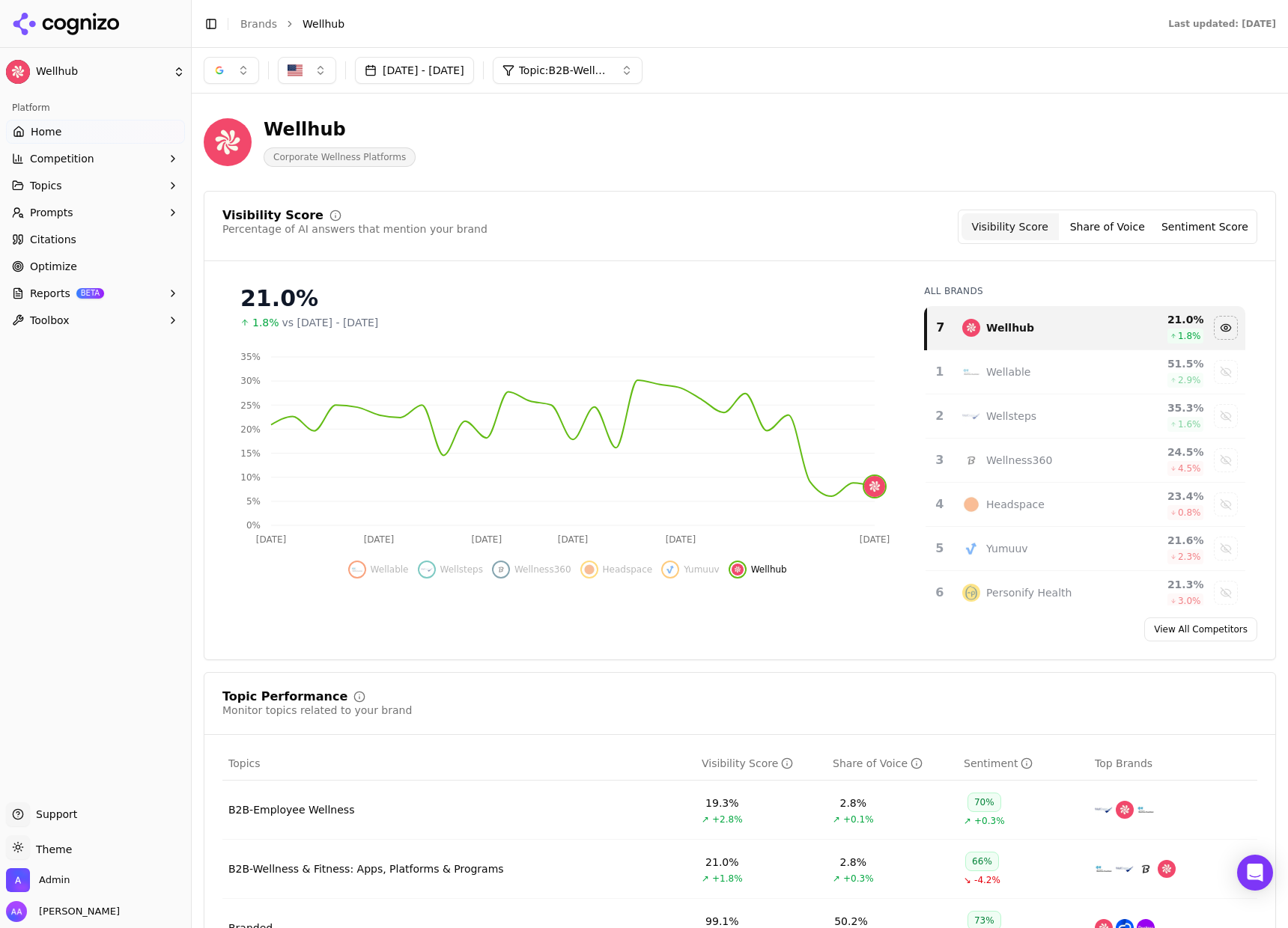
click at [1011, 372] on div "Wellable" at bounding box center [1008, 372] width 44 height 15
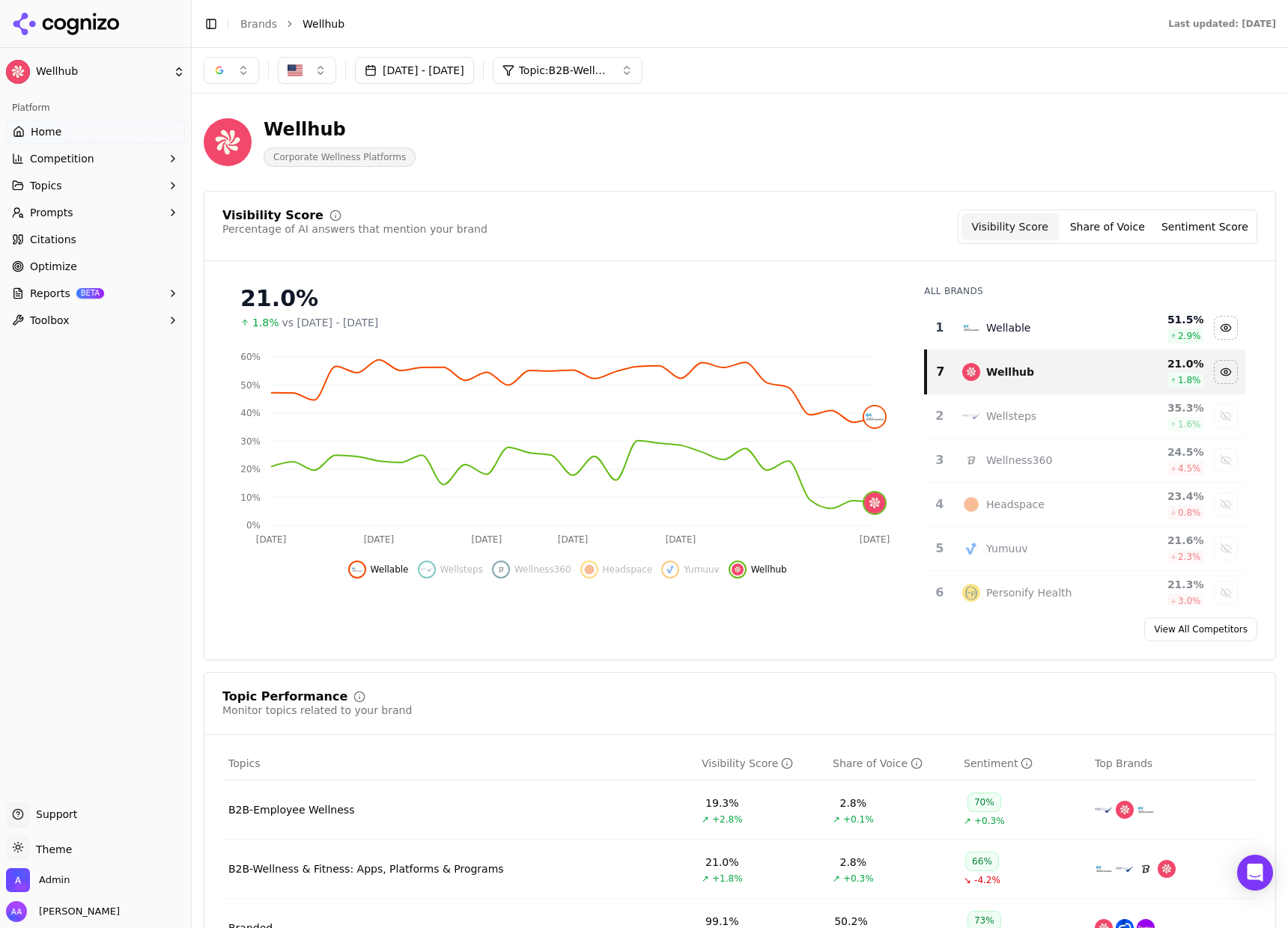
click at [772, 17] on li "Wellhub" at bounding box center [720, 24] width 836 height 15
